Goal: Information Seeking & Learning: Learn about a topic

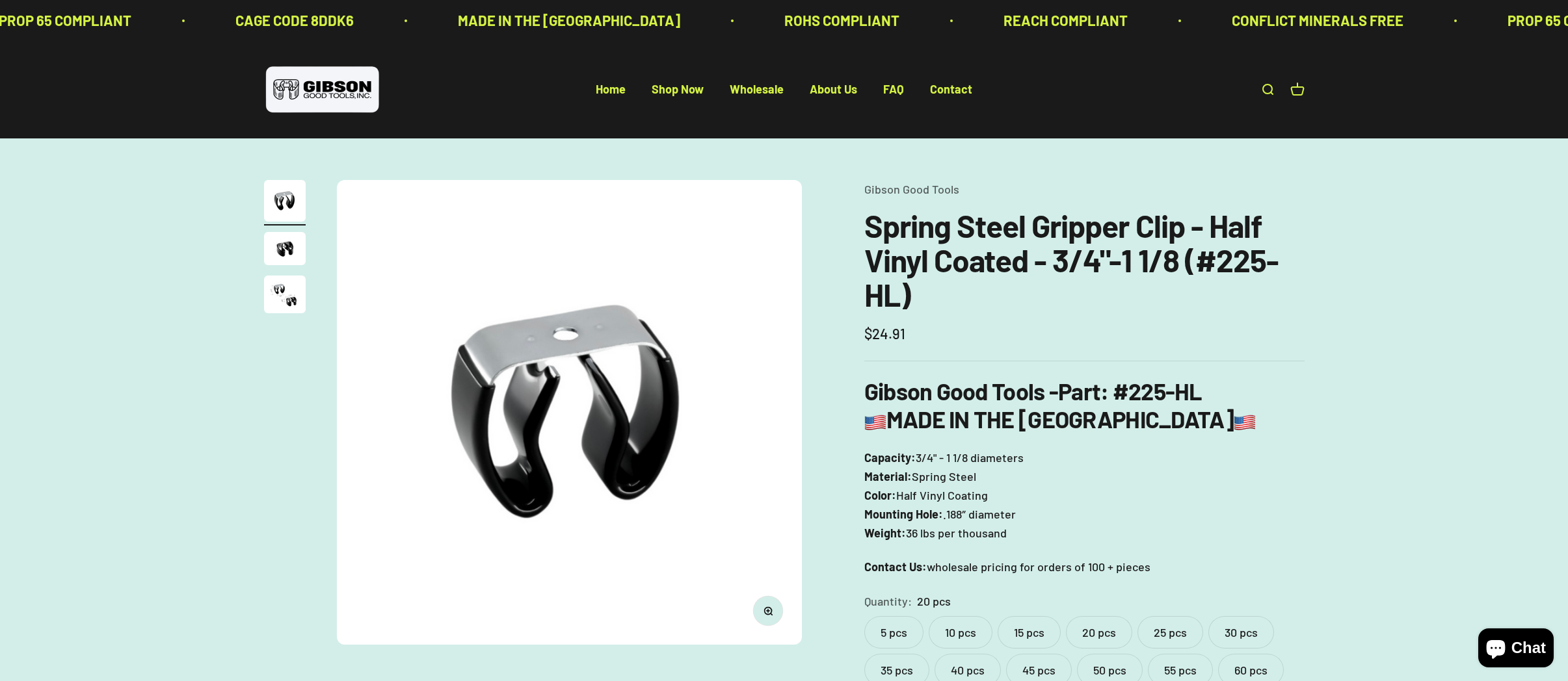
click at [286, 243] on img "Go to item 2" at bounding box center [285, 249] width 42 height 33
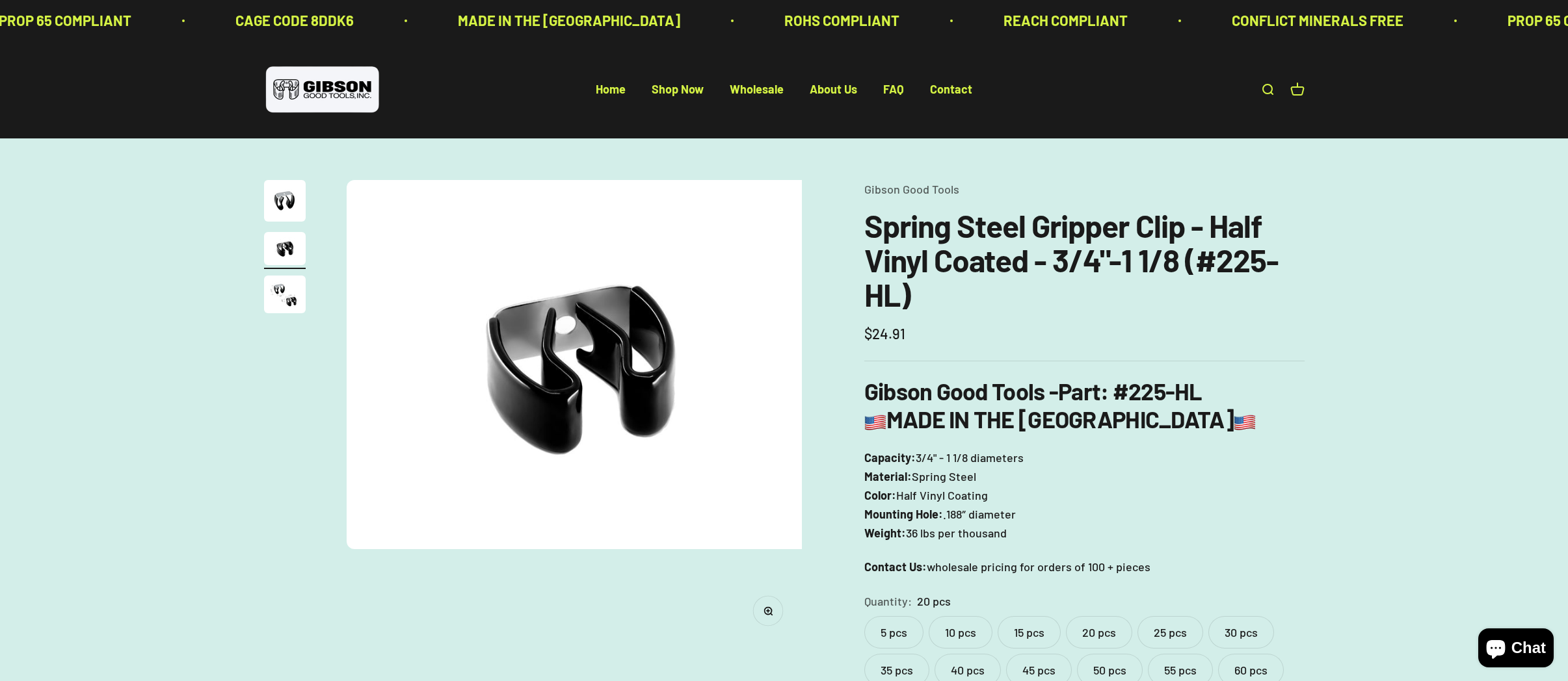
scroll to position [0, 481]
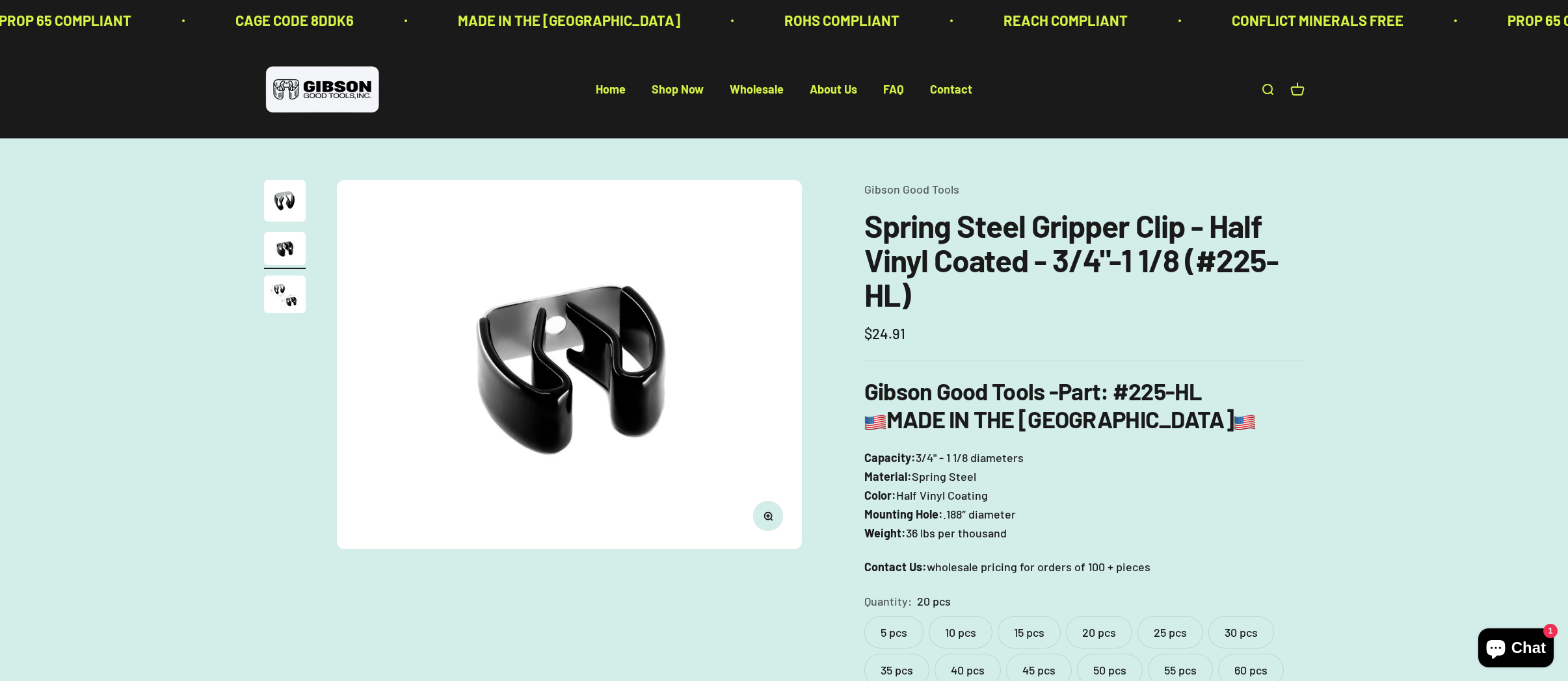
click at [288, 291] on img "Go to item 3" at bounding box center [285, 294] width 42 height 38
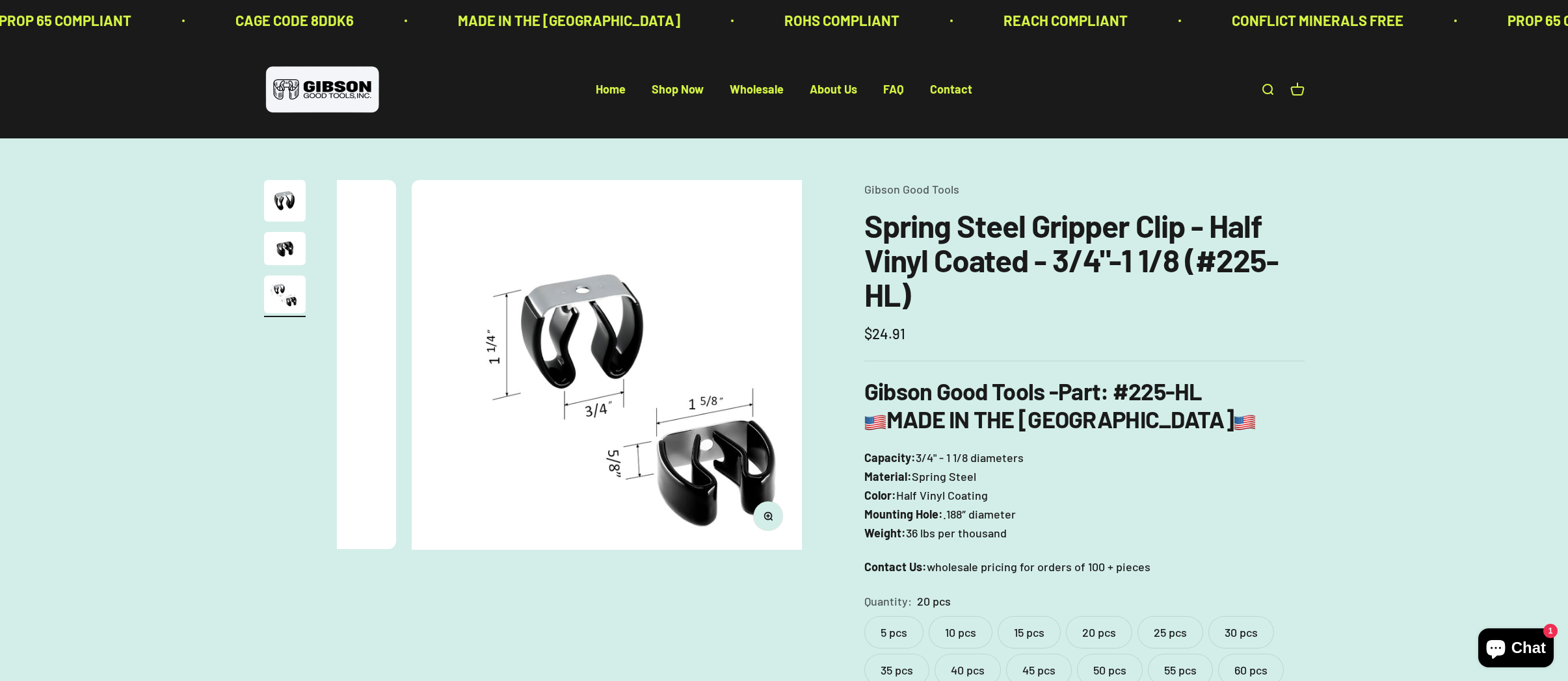
scroll to position [0, 961]
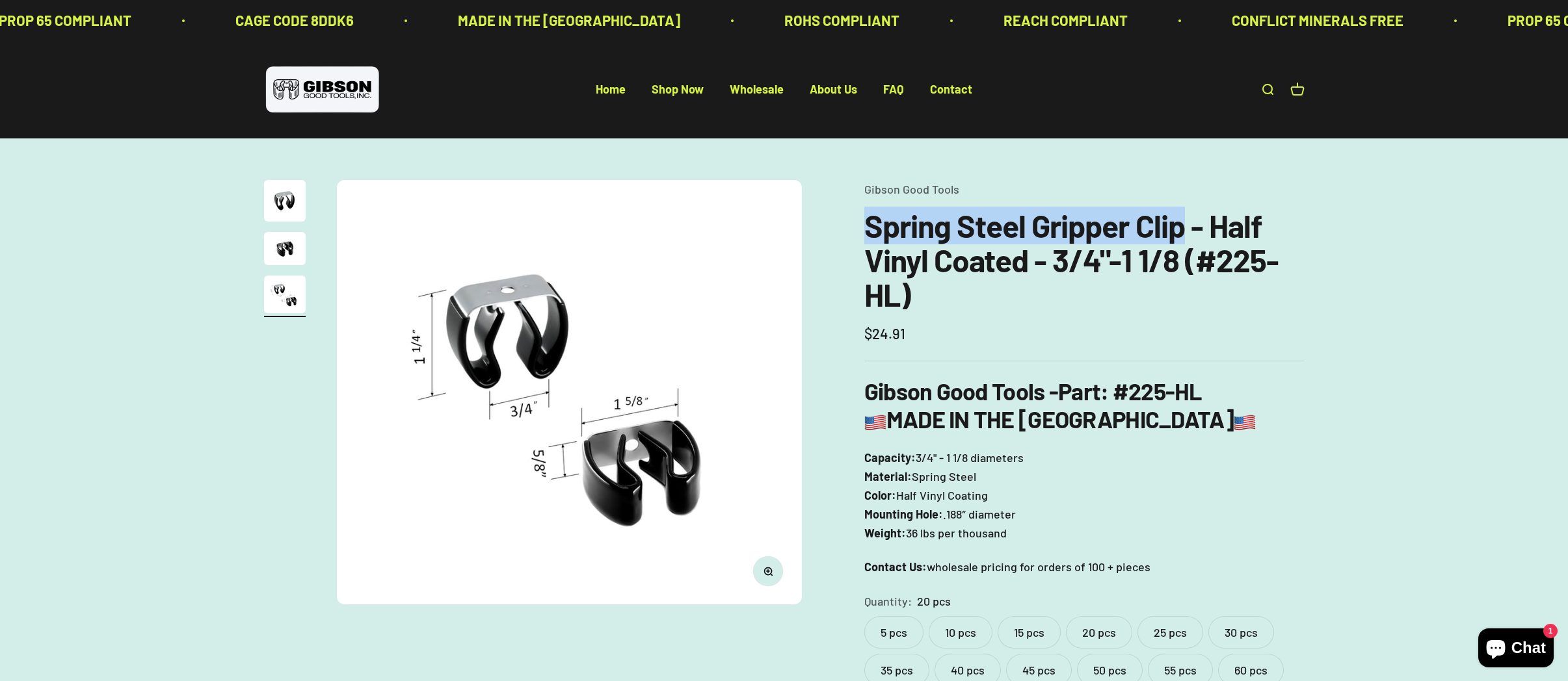
drag, startPoint x: 870, startPoint y: 229, endPoint x: 1185, endPoint y: 231, distance: 315.0
click at [1185, 231] on h1 "Spring Steel Gripper Clip - Half Vinyl Coated - 3/4"-1 1/8 (#225-HL)" at bounding box center [1084, 260] width 440 height 103
copy h1 "Spring Steel Gripper Clip"
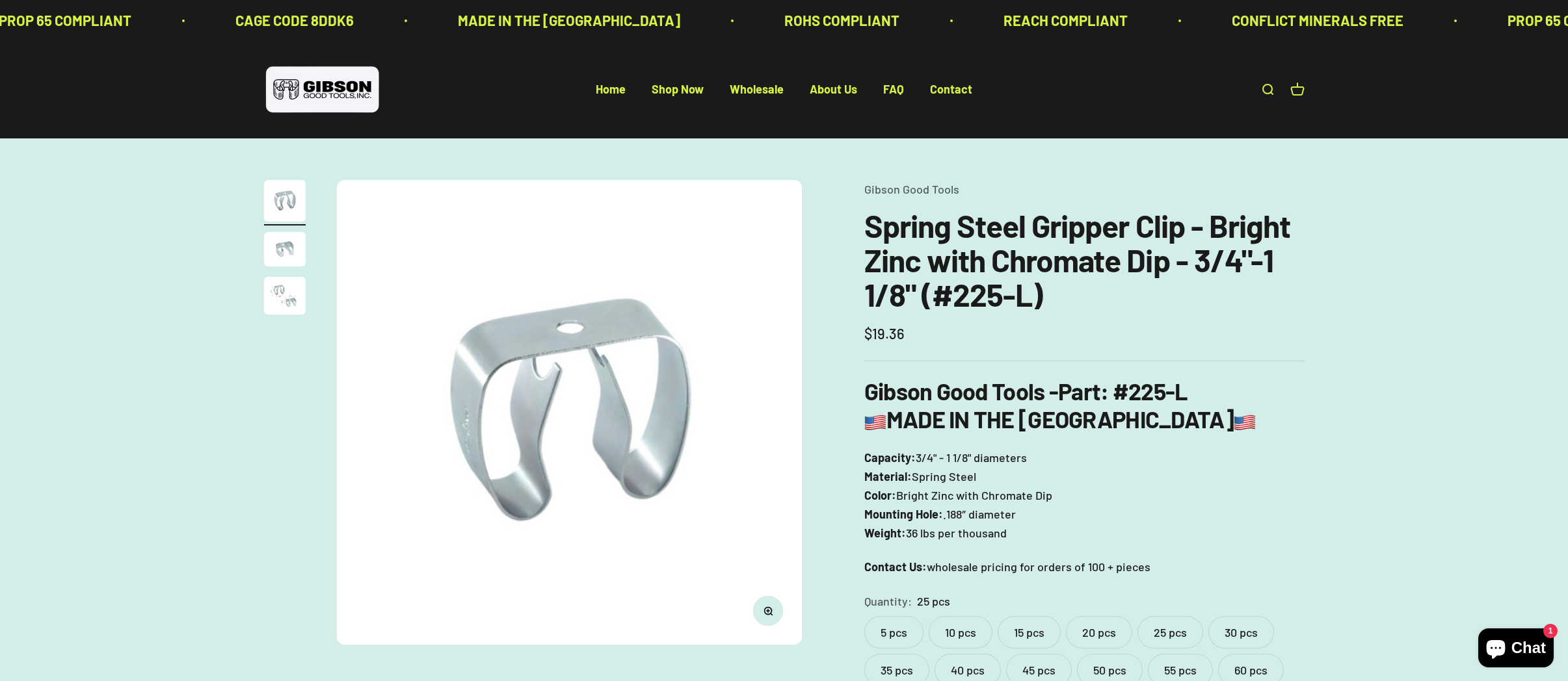
click at [292, 244] on img "Go to item 2" at bounding box center [285, 250] width 42 height 35
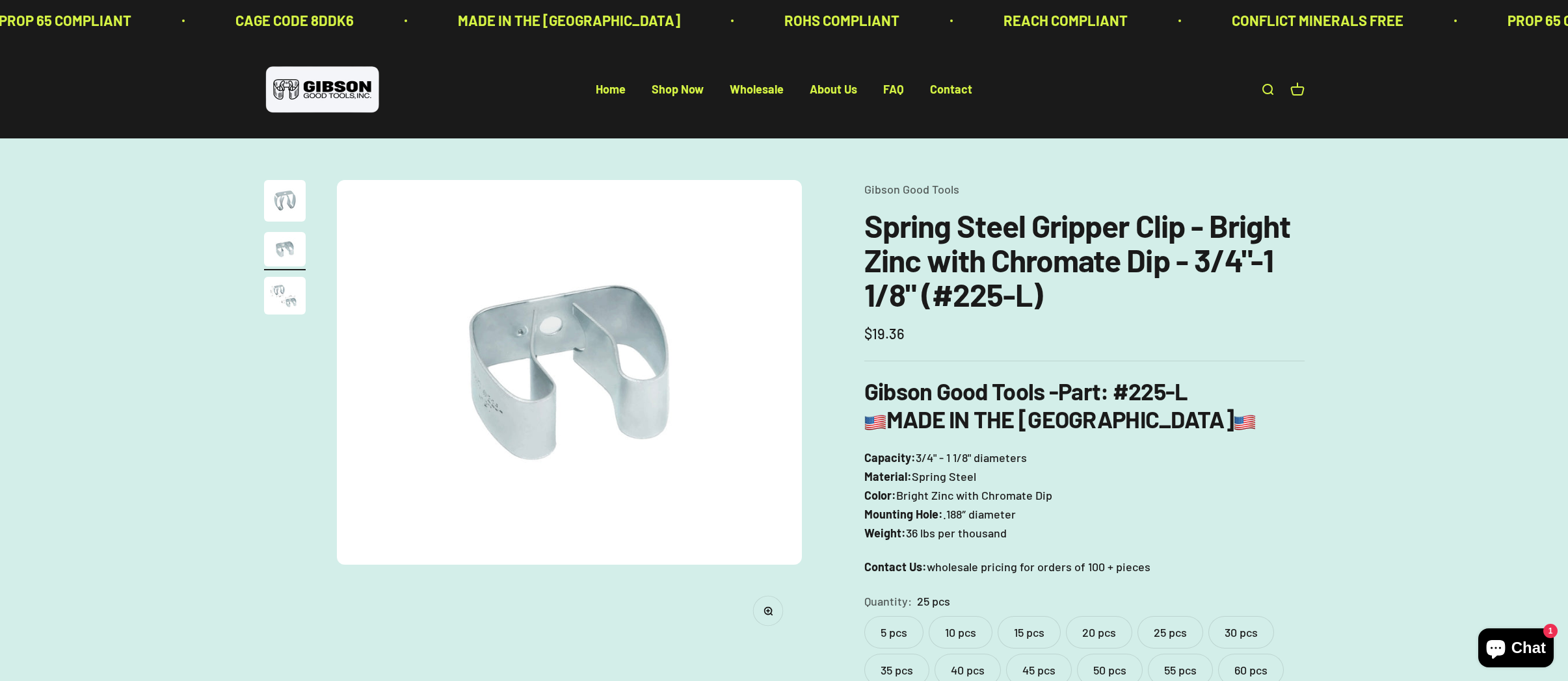
click at [289, 293] on img "Go to item 3" at bounding box center [285, 295] width 42 height 38
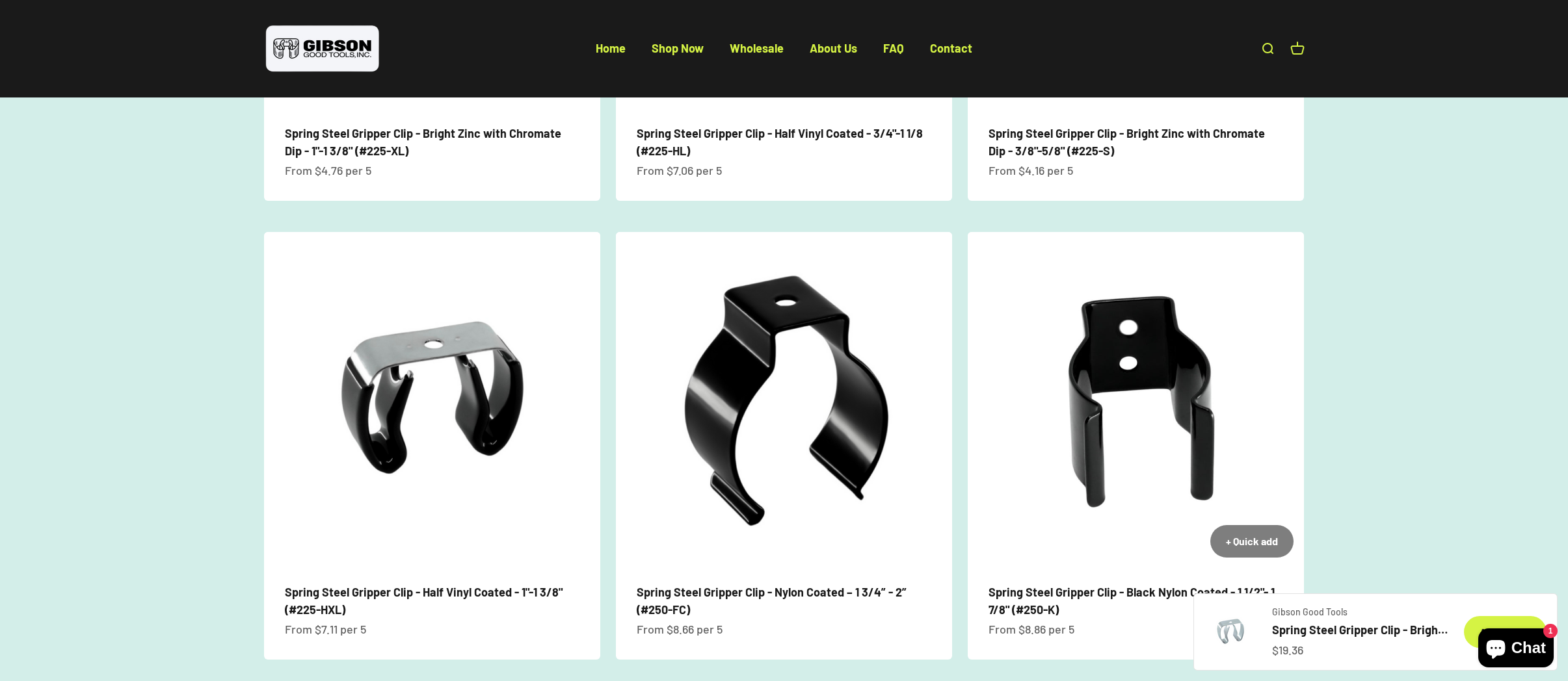
scroll to position [785, 0]
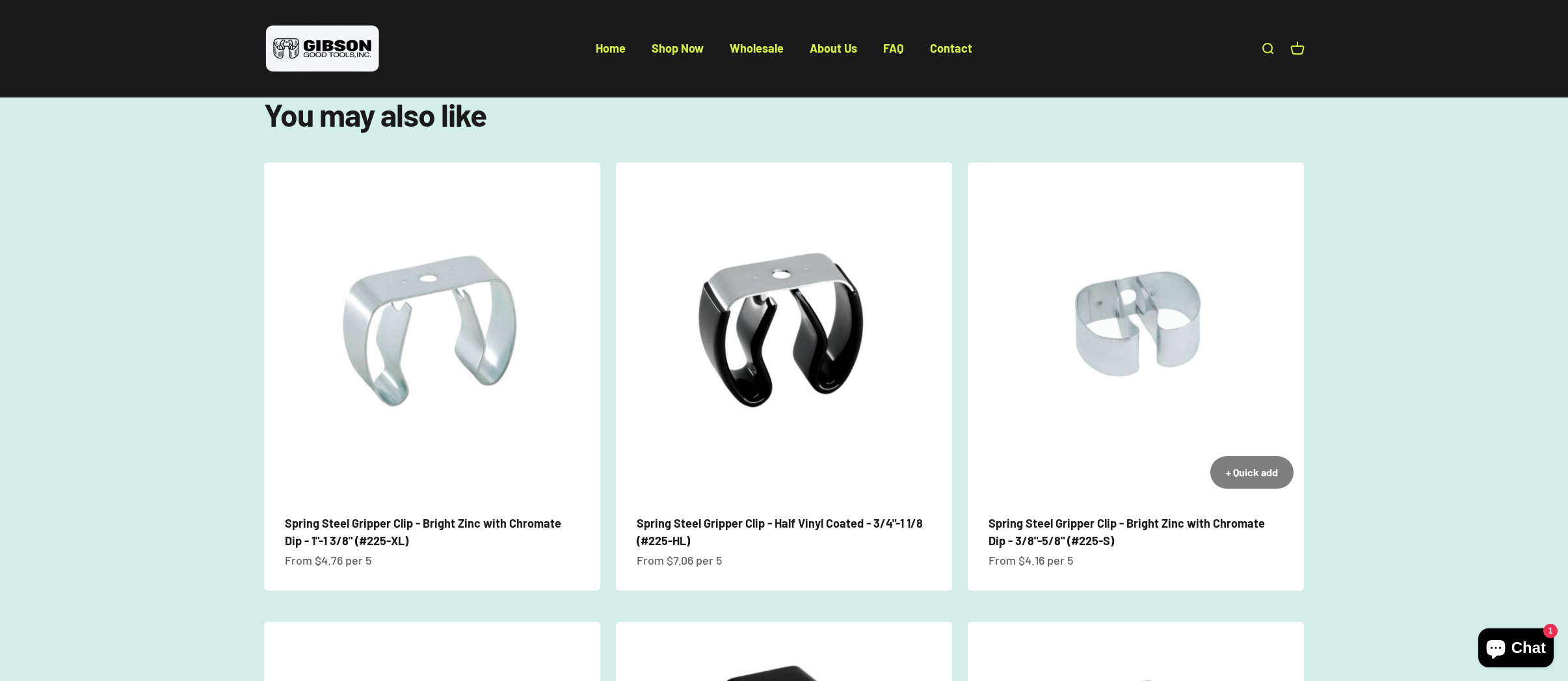
click at [1152, 364] on img at bounding box center [1135, 330] width 336 height 336
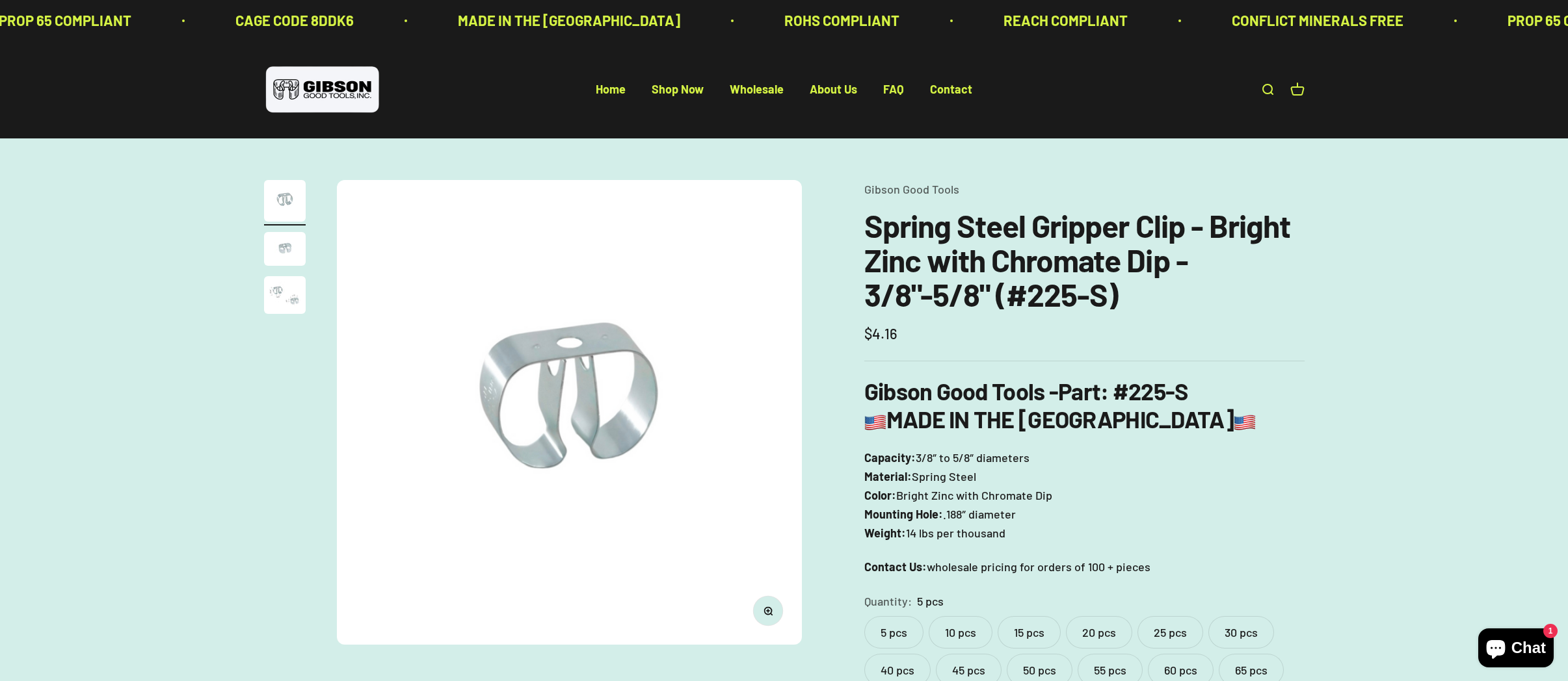
click at [288, 249] on img "Go to item 2" at bounding box center [285, 249] width 42 height 34
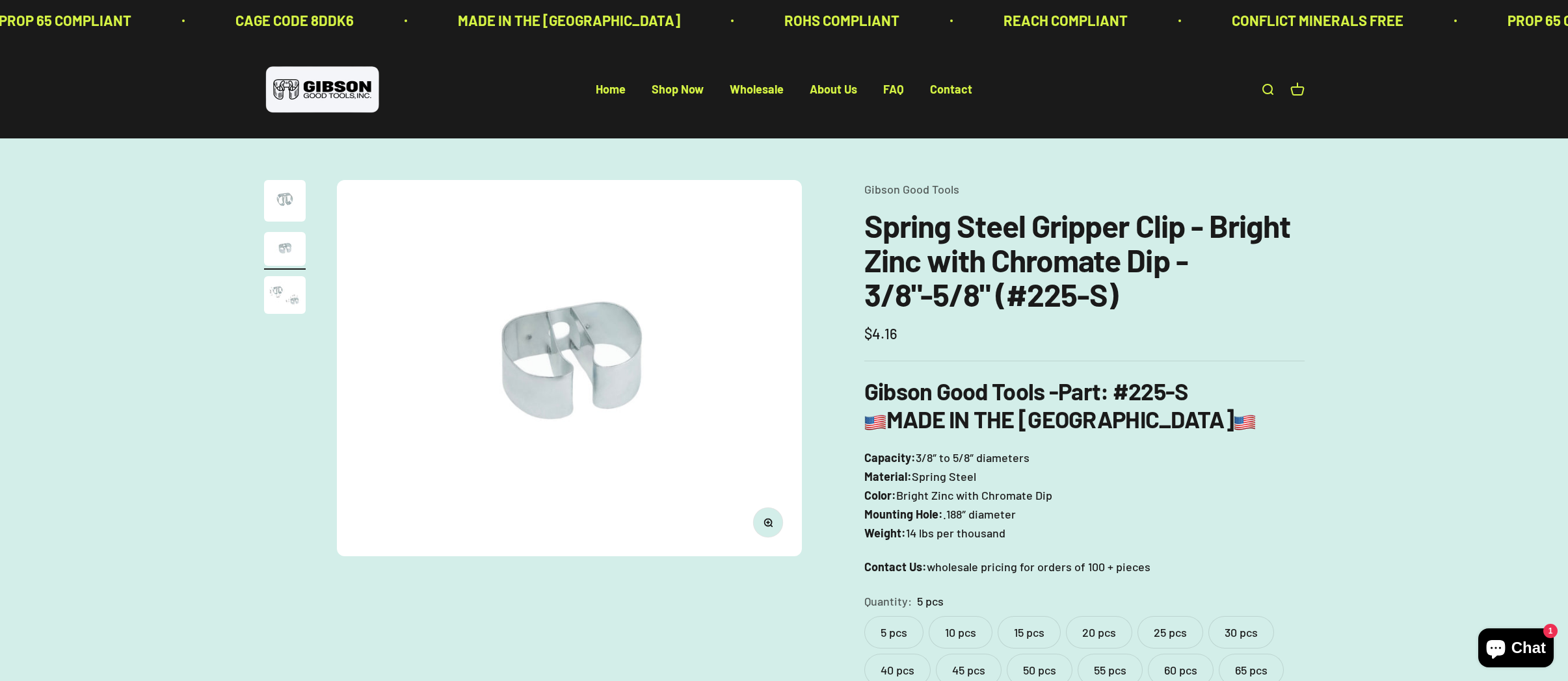
click at [288, 302] on img "Go to item 3" at bounding box center [285, 295] width 42 height 38
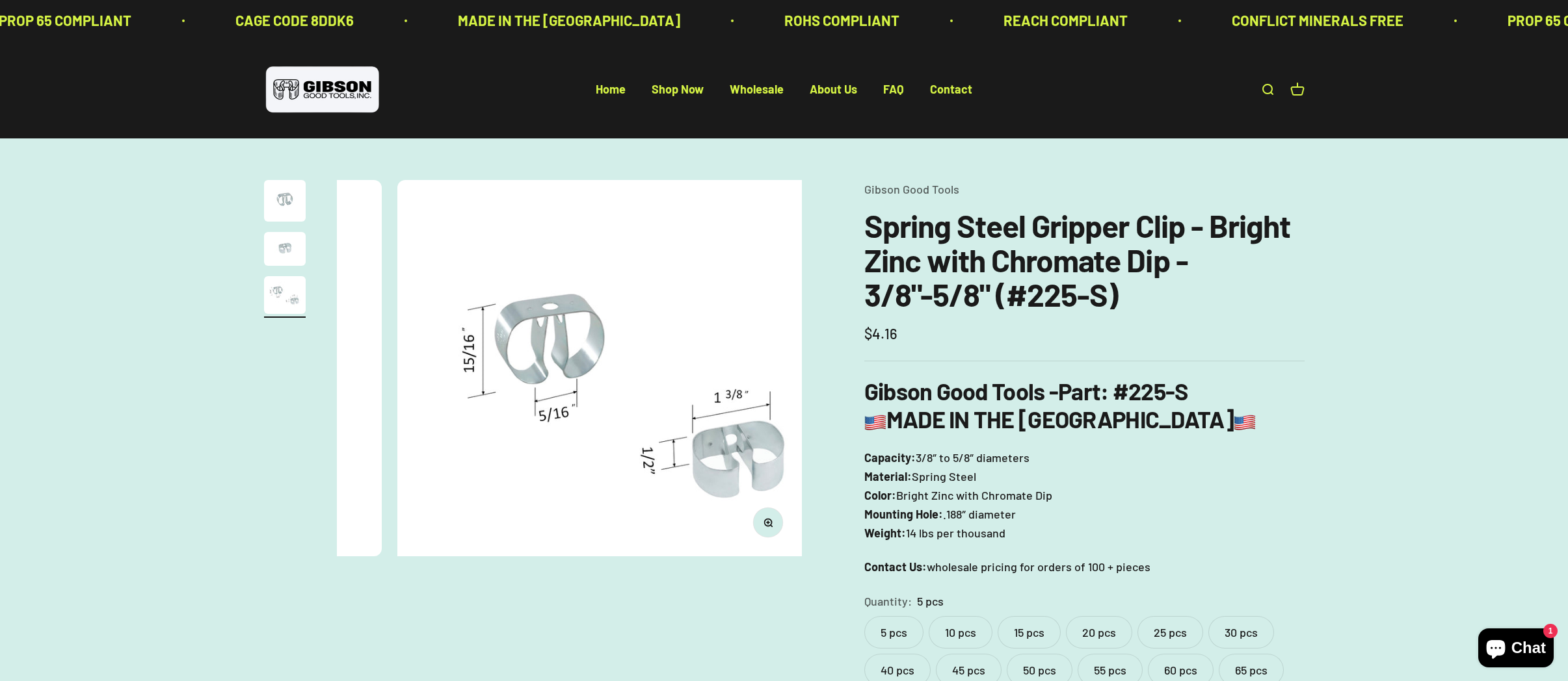
scroll to position [0, 961]
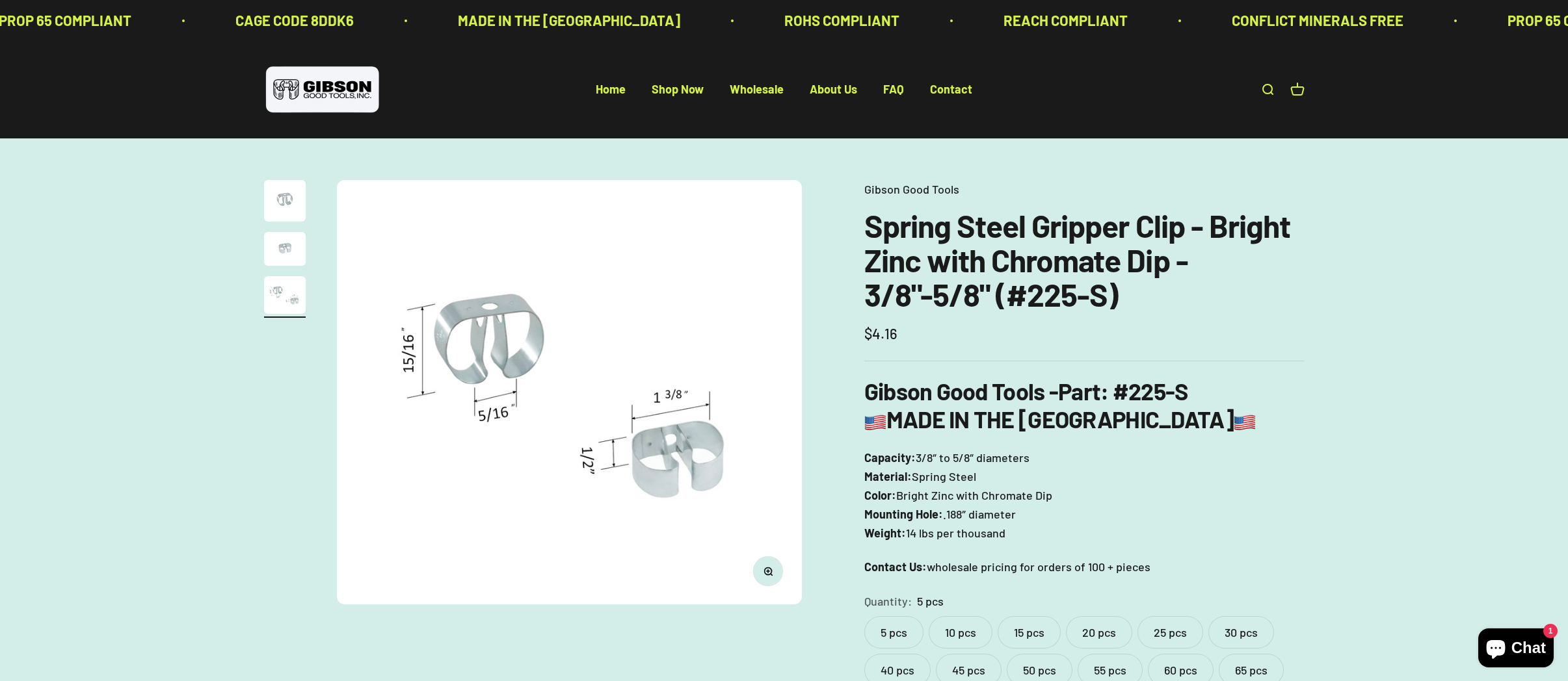
click at [905, 190] on link "Gibson Good Tools" at bounding box center [912, 189] width 95 height 15
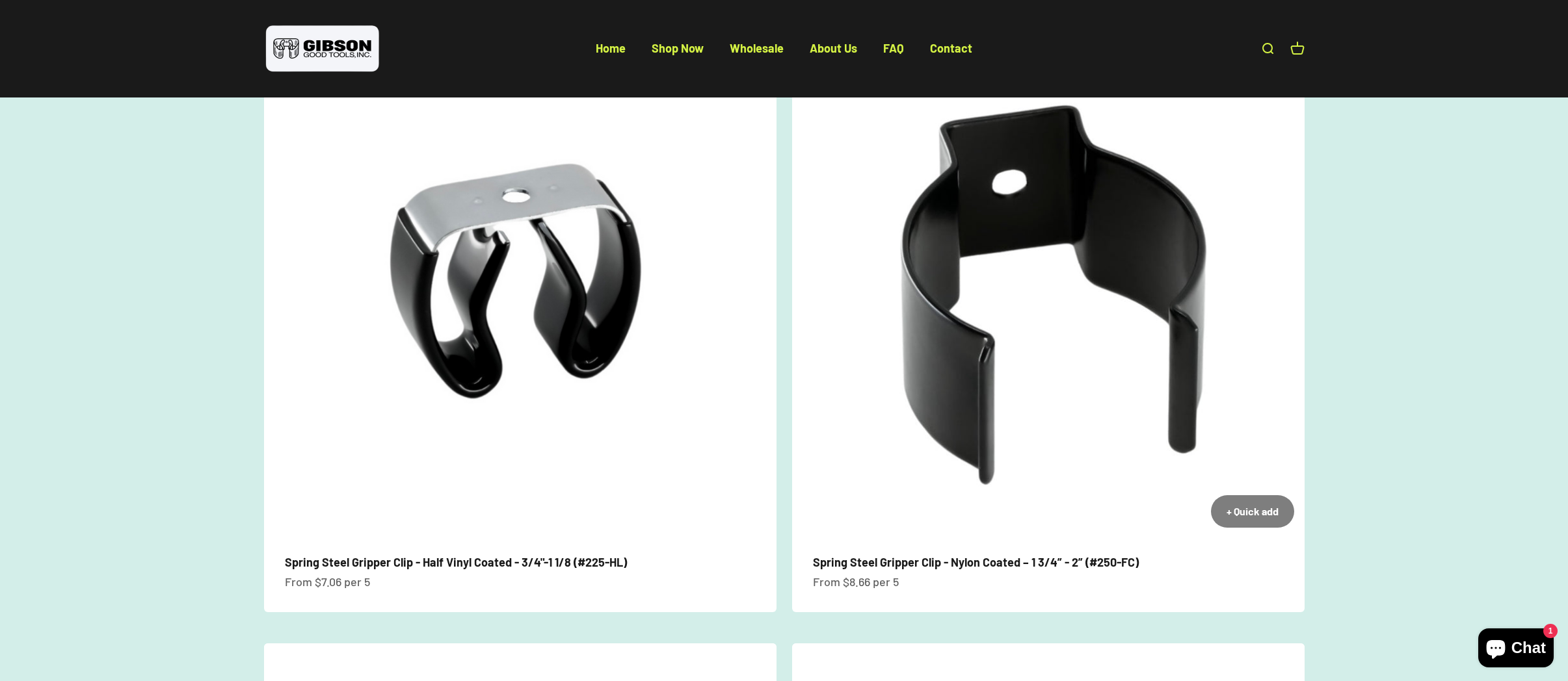
scroll to position [2013, 0]
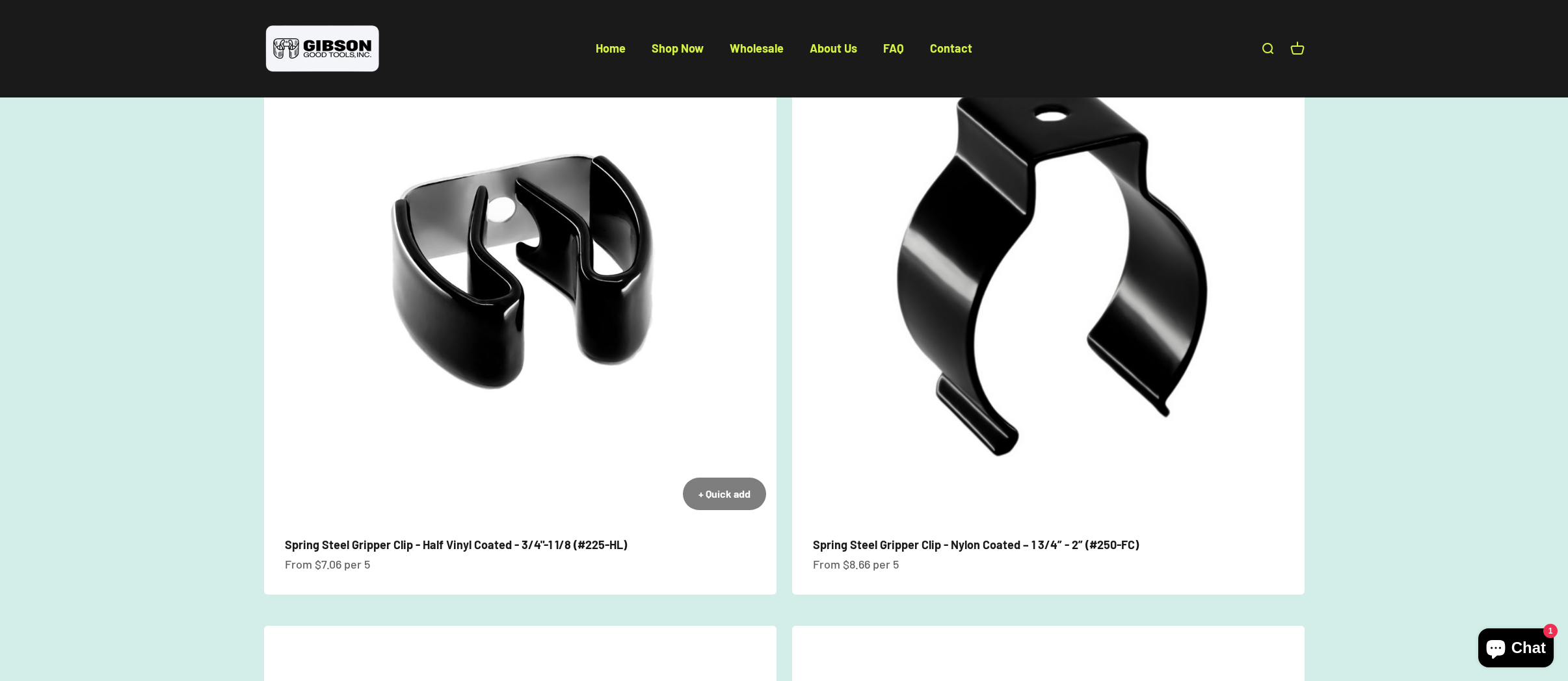
click at [637, 318] on img at bounding box center [520, 264] width 512 height 512
